Goal: Task Accomplishment & Management: Manage account settings

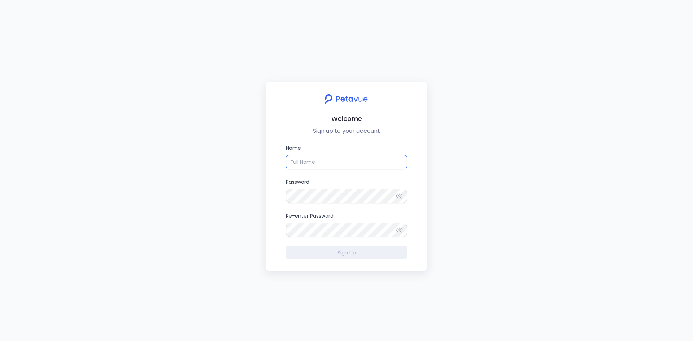
click at [318, 160] on input "Name" at bounding box center [346, 162] width 121 height 14
type input "[PERSON_NAME]"
click at [628, 69] on div "Welcome Sign up to your account Name [PERSON_NAME] Password Re-enter Password S…" at bounding box center [346, 170] width 693 height 341
click at [286, 203] on div at bounding box center [286, 203] width 0 height 0
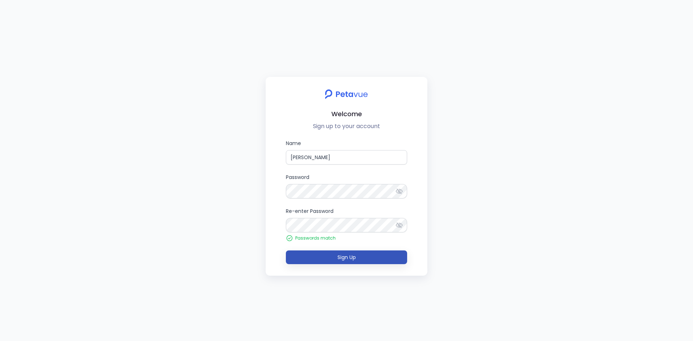
click at [353, 259] on span "Sign Up" at bounding box center [346, 257] width 18 height 7
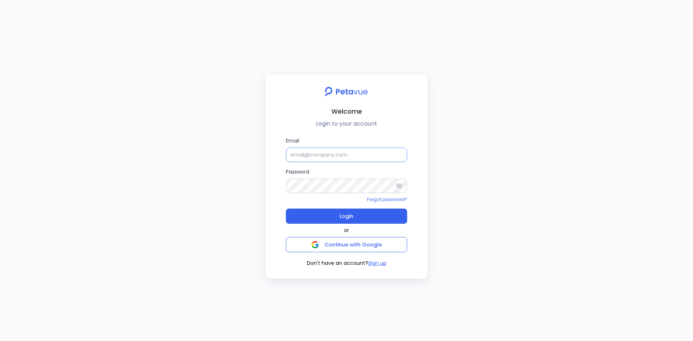
type input "[EMAIL_ADDRESS][PERSON_NAME][DOMAIN_NAME]"
click at [597, 226] on div "Welcome Login to your account Email [EMAIL_ADDRESS][PERSON_NAME][DOMAIN_NAME] P…" at bounding box center [346, 170] width 693 height 341
click at [348, 216] on span "Login" at bounding box center [347, 216] width 14 height 10
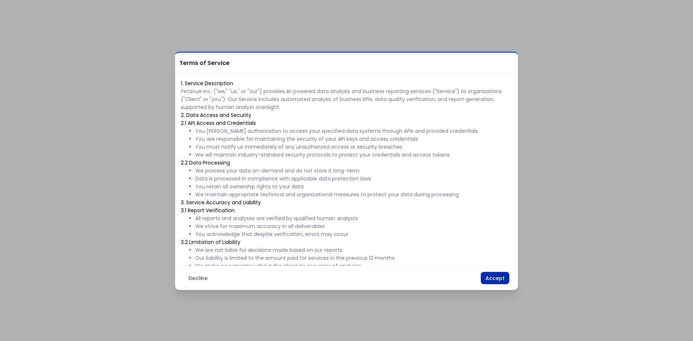
click at [501, 279] on button "Accept" at bounding box center [495, 278] width 29 height 12
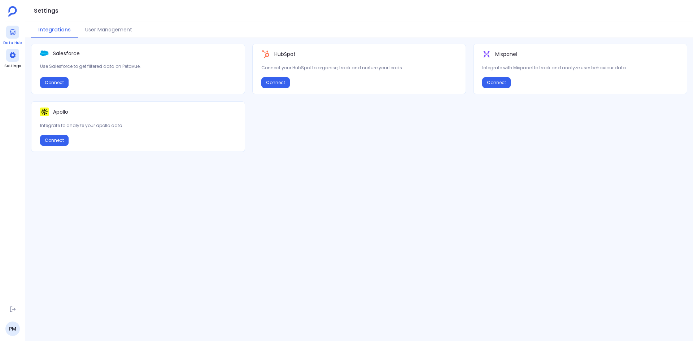
click at [11, 36] on div at bounding box center [12, 32] width 13 height 13
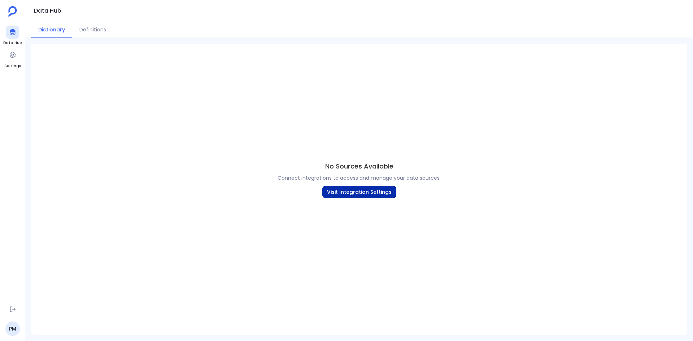
click at [350, 190] on button "Visit Integration Settings" at bounding box center [359, 192] width 74 height 12
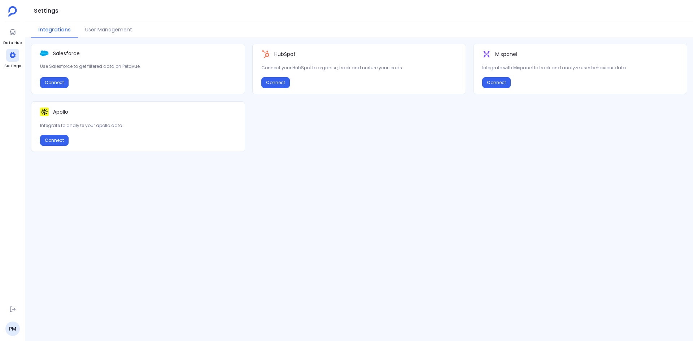
click at [232, 212] on div "Salesforce Use Salesforce to get filtered data on Petavue. Connect HubSpot Conn…" at bounding box center [359, 190] width 668 height 292
click at [58, 83] on button "Connect" at bounding box center [54, 82] width 29 height 11
click at [324, 207] on div "Salesforce Use Salesforce to get filtered data on Petavue. Connect HubSpot Conn…" at bounding box center [359, 190] width 668 height 292
click at [11, 311] on icon at bounding box center [12, 309] width 7 height 7
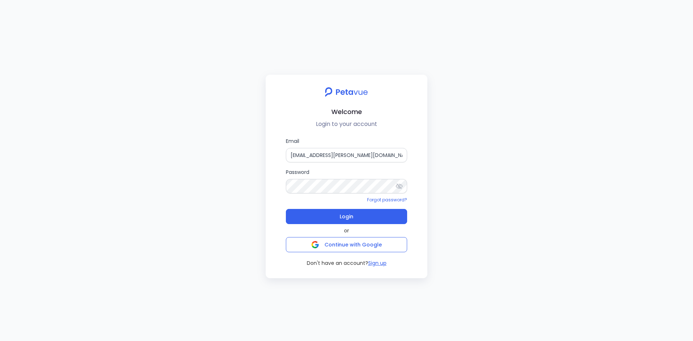
click at [131, 188] on div "Welcome Login to your account Email [EMAIL_ADDRESS][PERSON_NAME][DOMAIN_NAME] P…" at bounding box center [346, 170] width 693 height 341
click at [355, 217] on button "Login" at bounding box center [346, 216] width 121 height 15
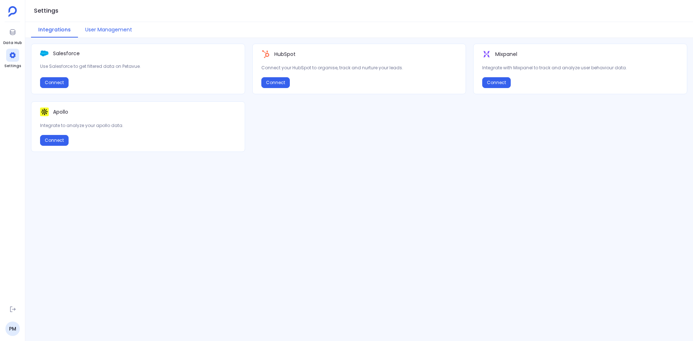
click at [118, 31] on button "User Management" at bounding box center [108, 30] width 61 height 16
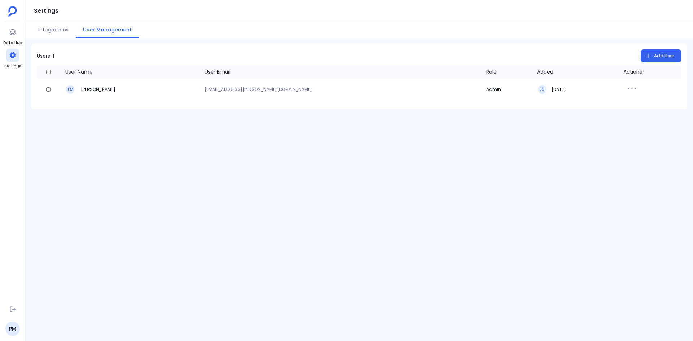
click at [315, 126] on div "Users: 1 Add User User Name User Email Role Added Actions PM [PERSON_NAME] [EMA…" at bounding box center [359, 189] width 668 height 303
click at [626, 89] on icon "button" at bounding box center [632, 89] width 12 height 12
click at [551, 91] on h3 "[DATE]" at bounding box center [558, 90] width 14 height 6
click at [626, 88] on icon "button" at bounding box center [632, 89] width 12 height 12
click at [569, 149] on div "Users: 1 Add User User Name User Email Role Added Actions PM [PERSON_NAME] [EMA…" at bounding box center [359, 189] width 668 height 303
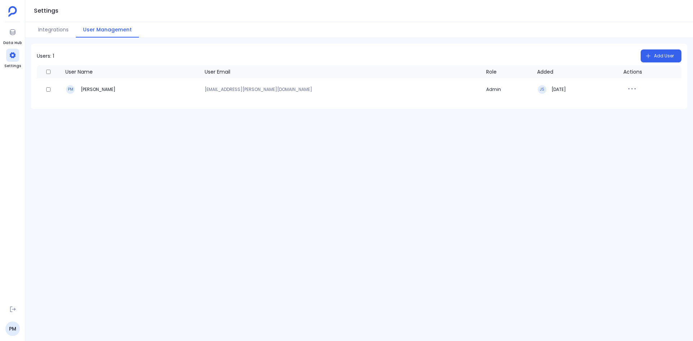
click at [149, 119] on div "Users: 1 Add User User Name User Email Role Added Actions PM [PERSON_NAME] [EMA…" at bounding box center [359, 189] width 668 height 303
click at [9, 326] on link "PM" at bounding box center [12, 329] width 14 height 14
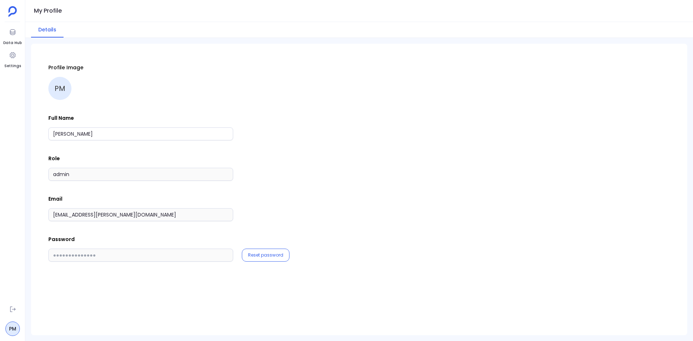
click at [65, 88] on div "PM" at bounding box center [59, 88] width 23 height 23
click at [57, 87] on div "PM" at bounding box center [59, 88] width 23 height 23
click at [10, 36] on div at bounding box center [12, 32] width 13 height 13
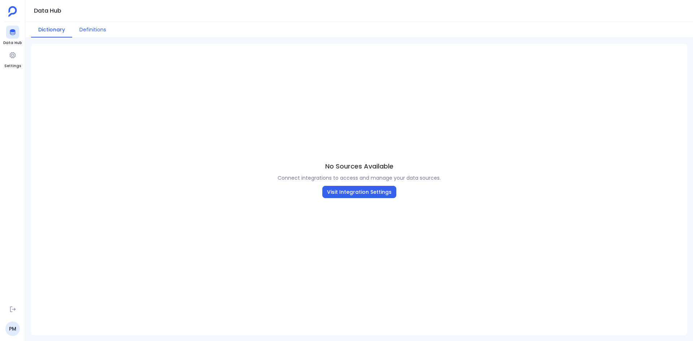
click at [99, 30] on button "Definitions" at bounding box center [92, 30] width 41 height 16
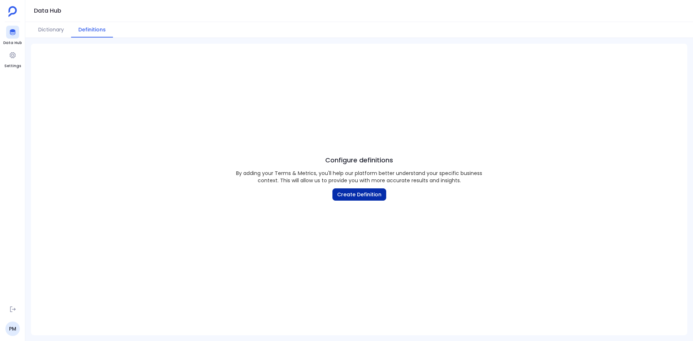
click at [346, 192] on button "Create Definition" at bounding box center [359, 194] width 54 height 12
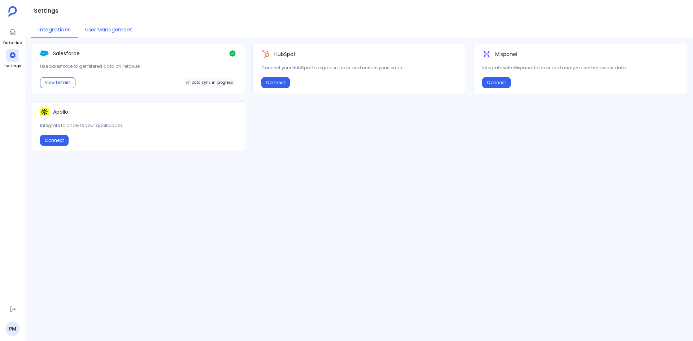
click at [125, 28] on button "User Management" at bounding box center [108, 30] width 61 height 16
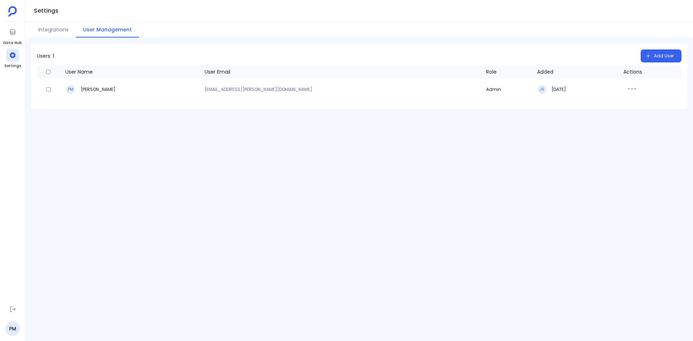
click at [275, 162] on div "Users: 1 Add User User Name User Email Role Added Actions PM [PERSON_NAME] [EMA…" at bounding box center [359, 189] width 668 height 303
click at [344, 207] on div "Users: 1 Add User User Name User Email Role Added Actions PM [PERSON_NAME] [EMA…" at bounding box center [359, 189] width 668 height 303
